Goal: Information Seeking & Learning: Learn about a topic

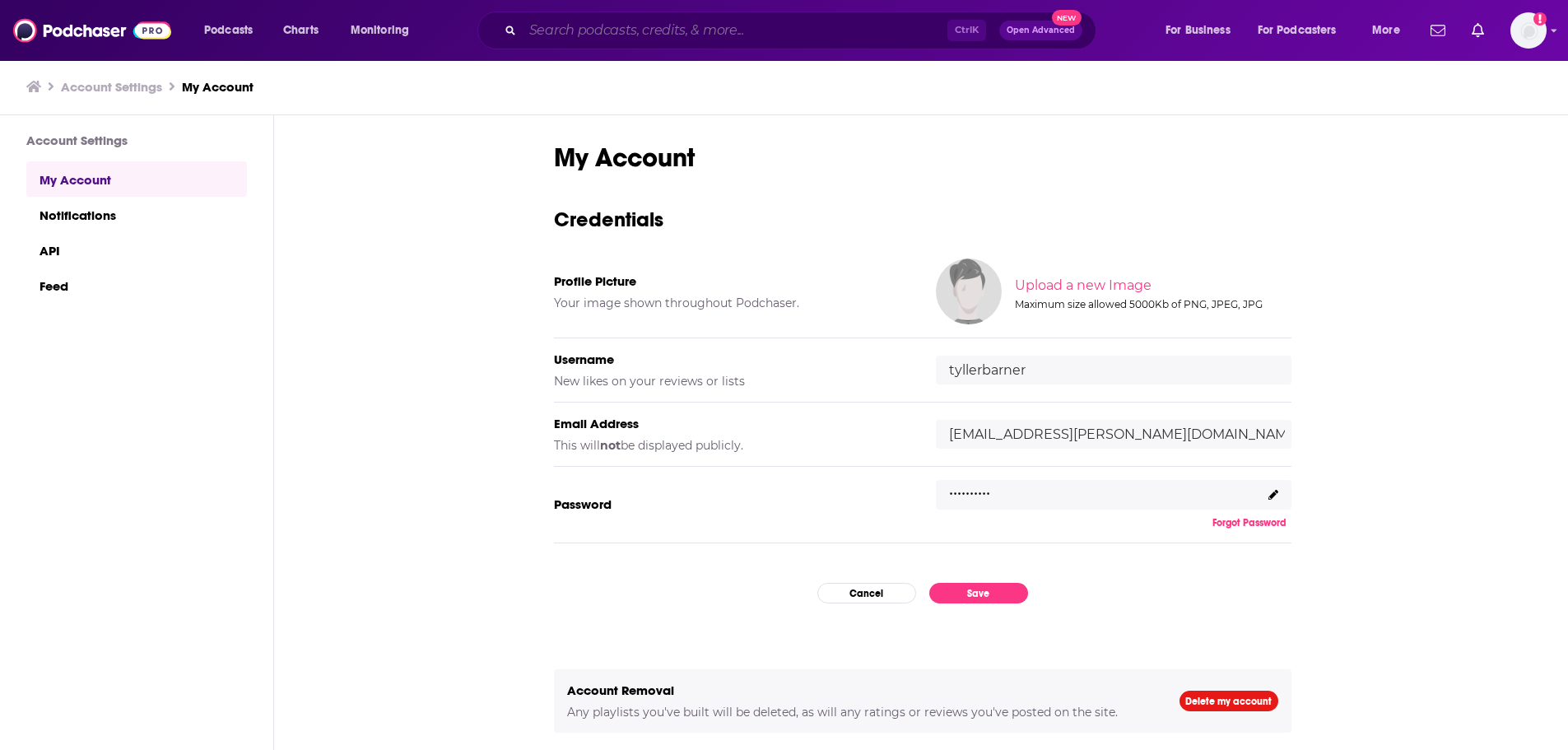
click at [617, 23] on input "Search podcasts, credits, & more..." at bounding box center [734, 30] width 425 height 26
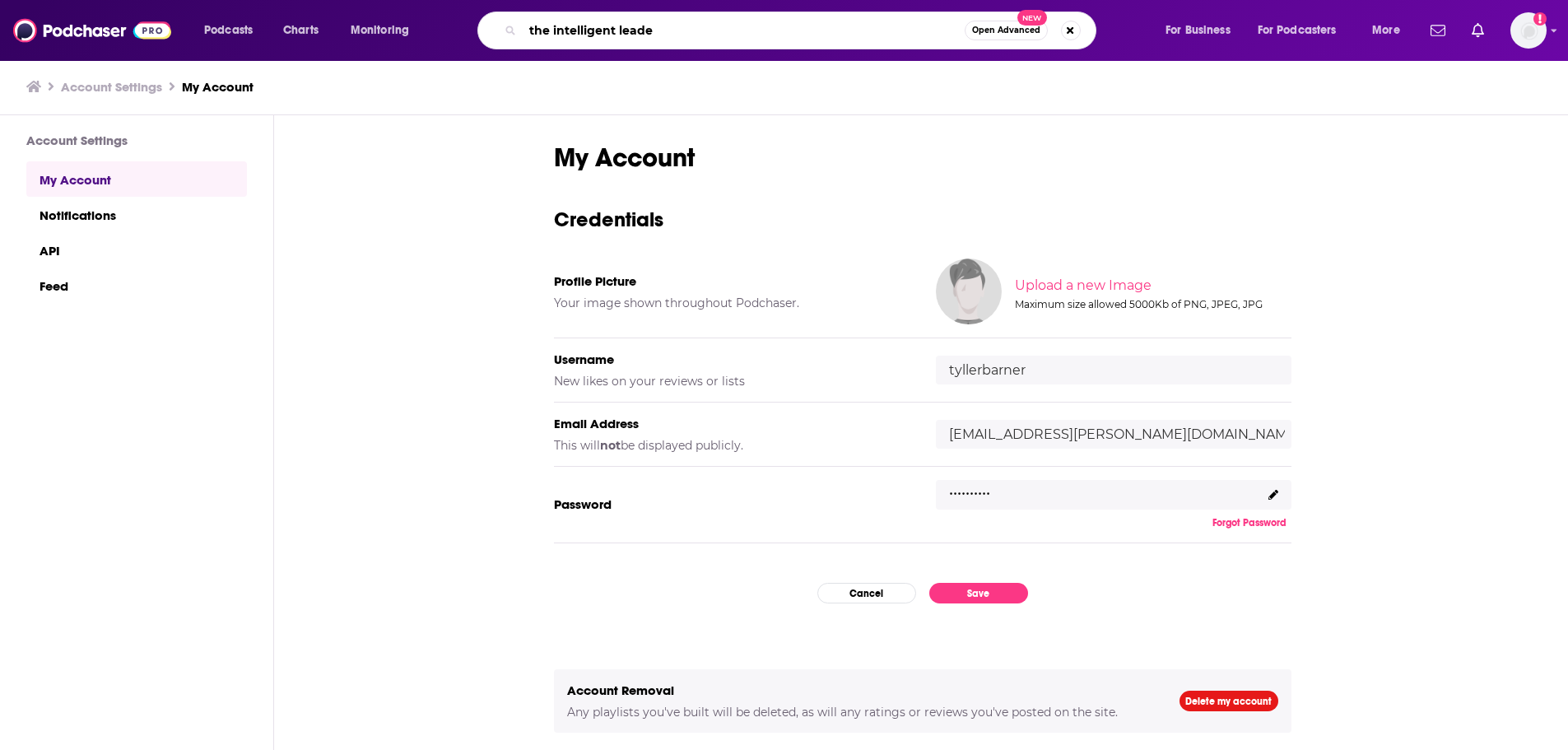
type input "the intelligent leader"
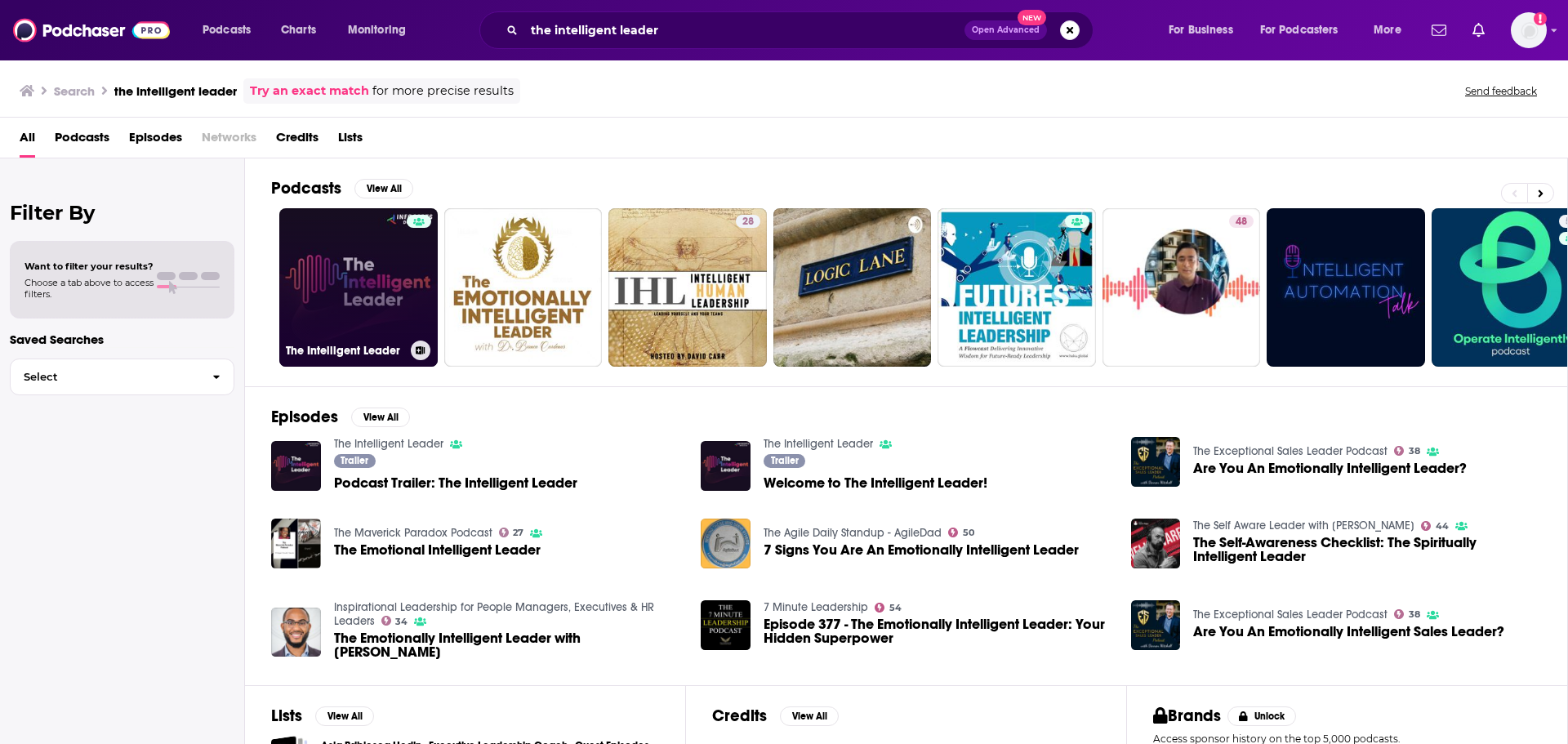
click at [340, 280] on link "The Intelligent Leader" at bounding box center [359, 288] width 159 height 159
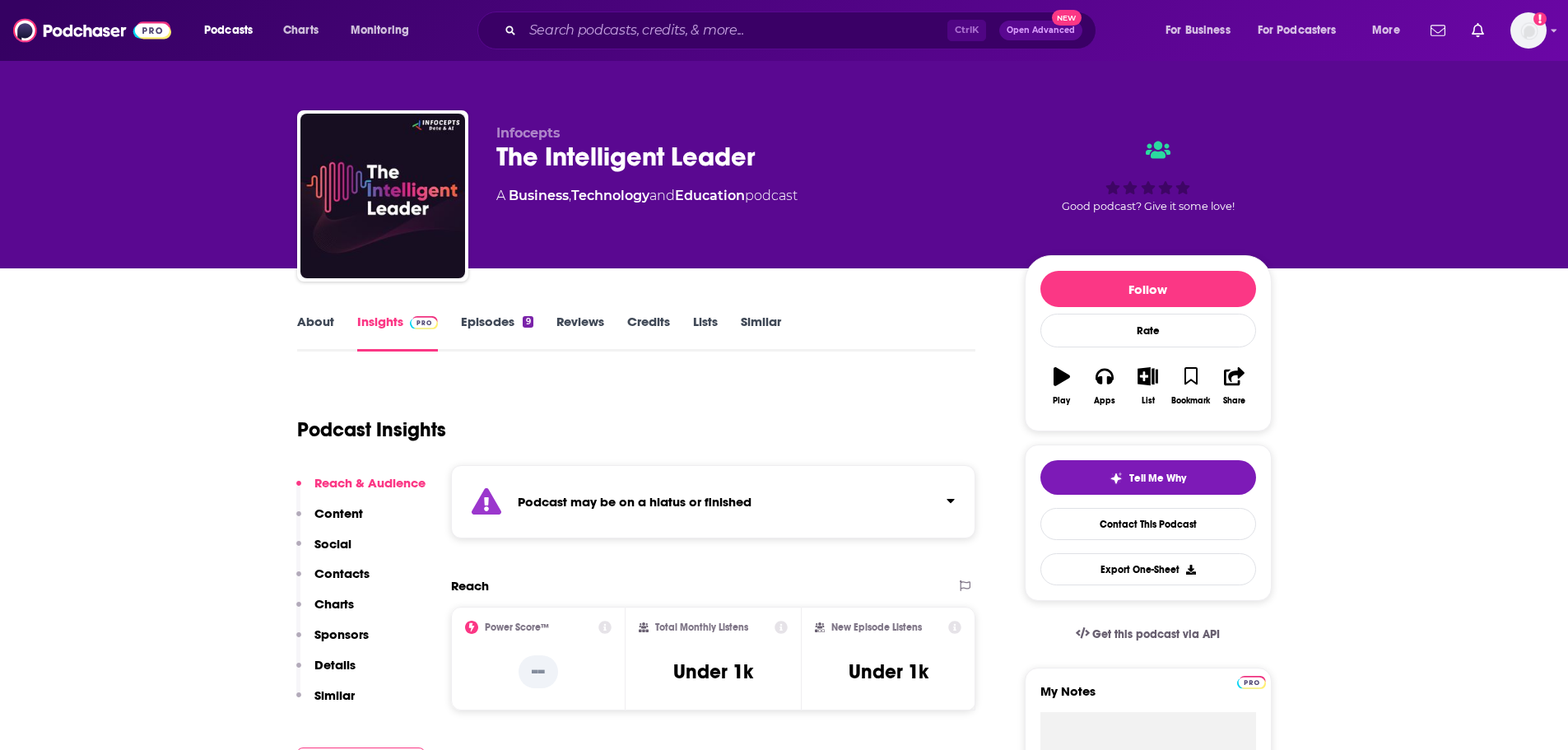
click at [496, 333] on link "Episodes 9" at bounding box center [497, 332] width 71 height 38
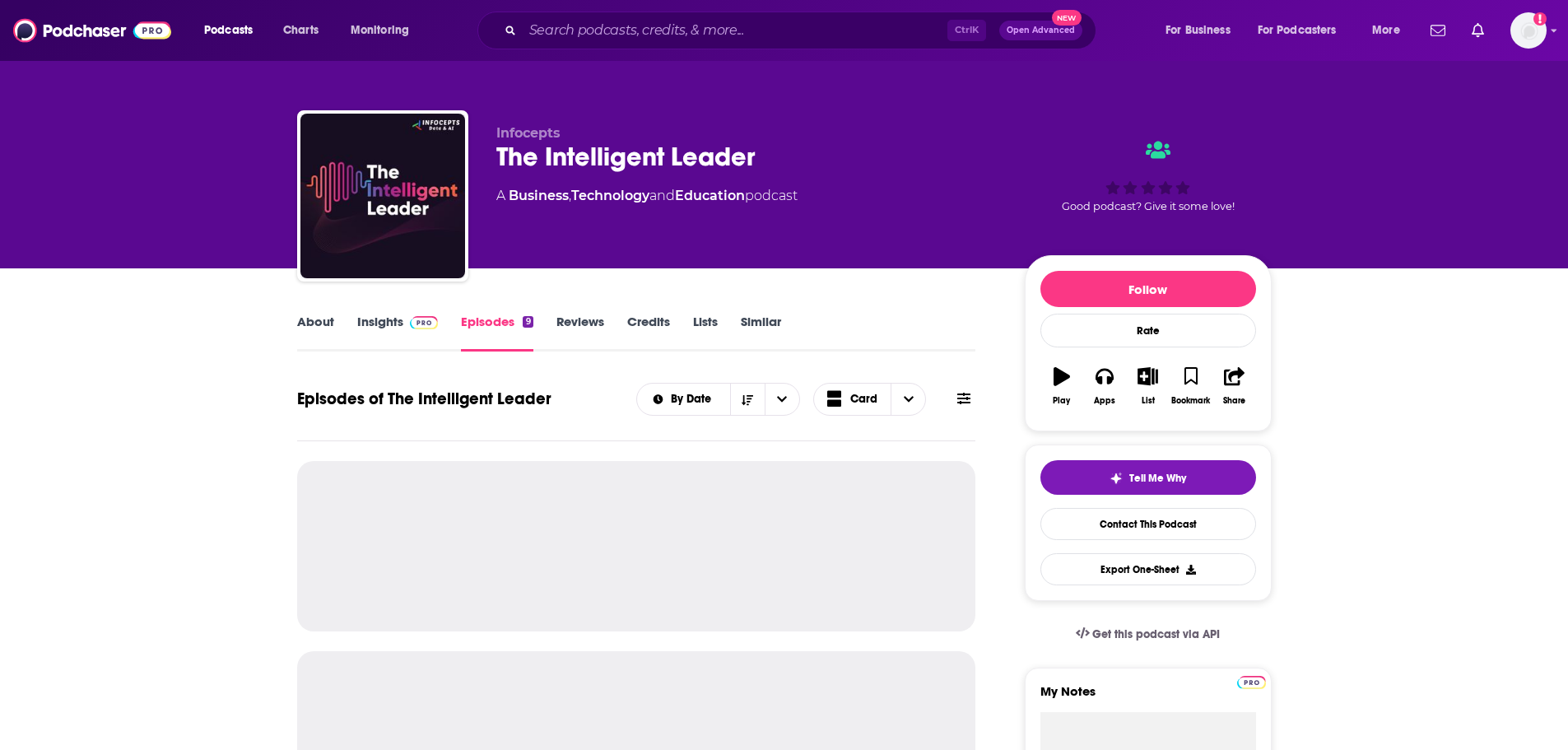
click at [397, 329] on link "Insights" at bounding box center [398, 332] width 82 height 38
